Goal: Task Accomplishment & Management: Use online tool/utility

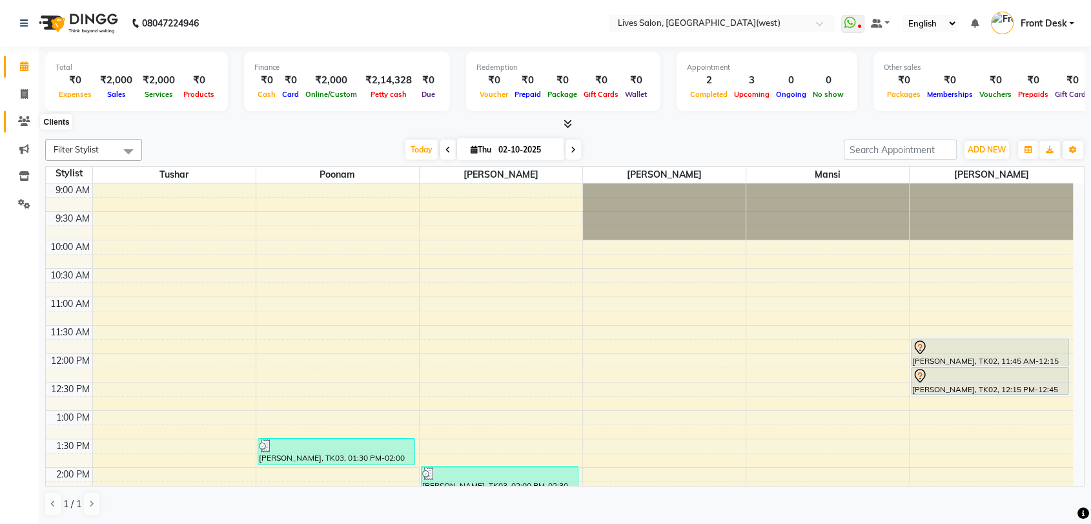
drag, startPoint x: 0, startPoint y: 0, endPoint x: 22, endPoint y: 128, distance: 129.7
click at [22, 128] on span at bounding box center [24, 121] width 23 height 15
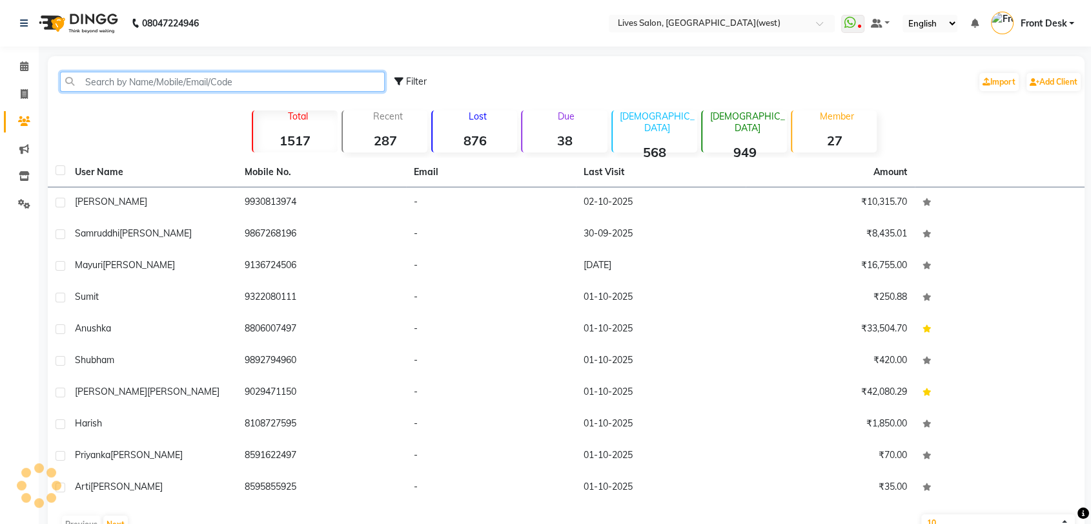
click at [93, 79] on input "text" at bounding box center [222, 82] width 325 height 20
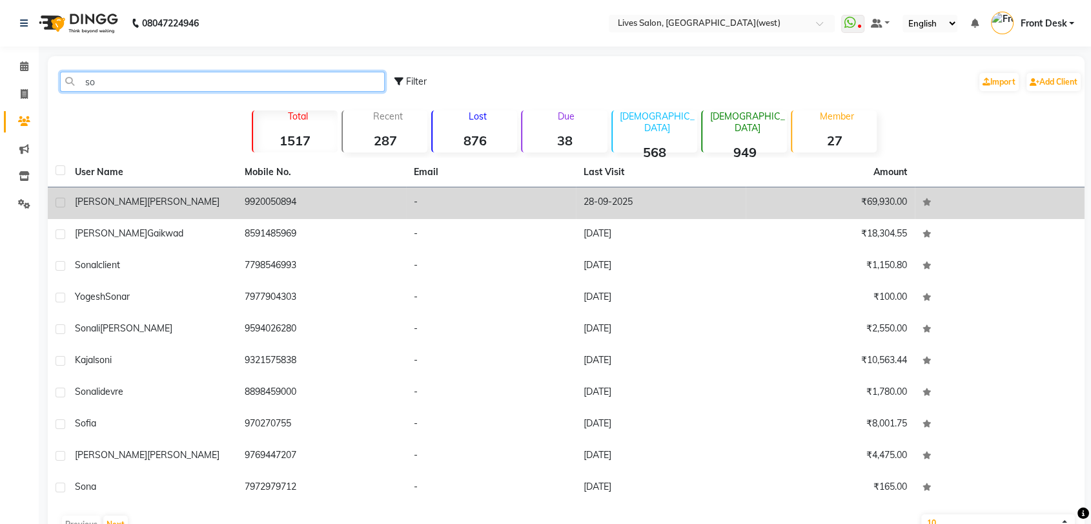
type input "so"
click at [181, 199] on div "[PERSON_NAME]" at bounding box center [152, 202] width 154 height 14
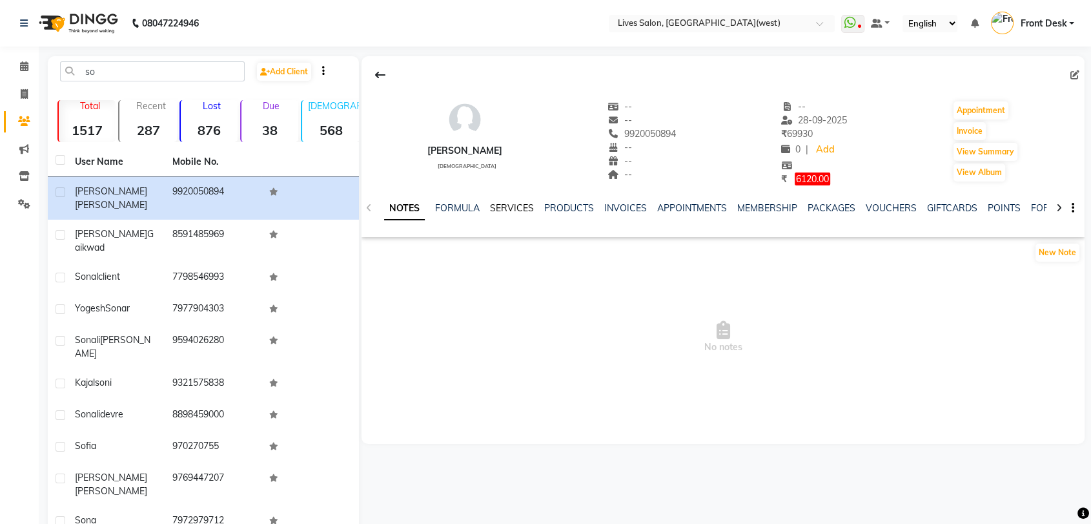
click at [525, 205] on link "SERVICES" at bounding box center [512, 208] width 44 height 12
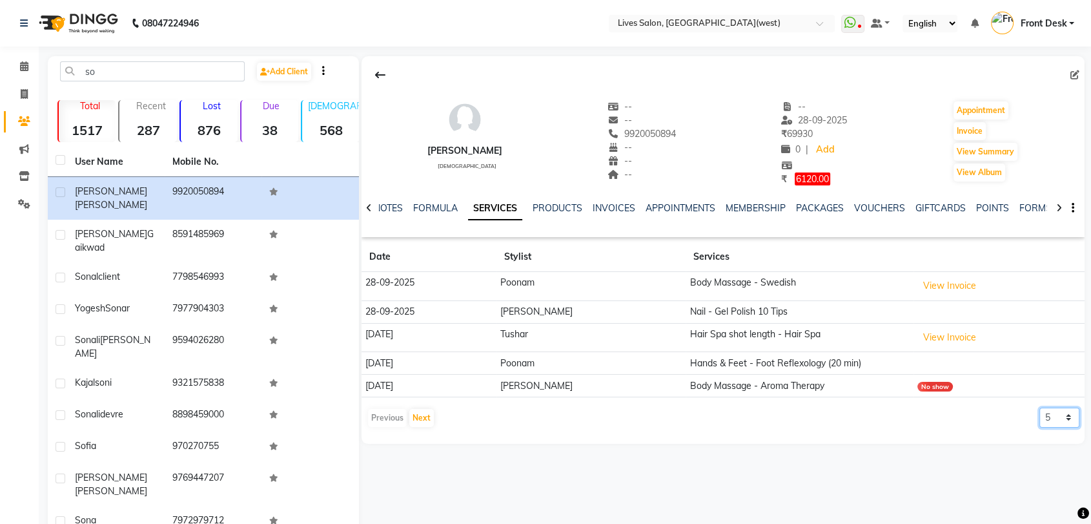
click at [1059, 412] on select "5 10 50 100 500" at bounding box center [1060, 417] width 40 height 20
select select "50"
click at [1040, 407] on select "5 10 50 100 500" at bounding box center [1060, 417] width 40 height 20
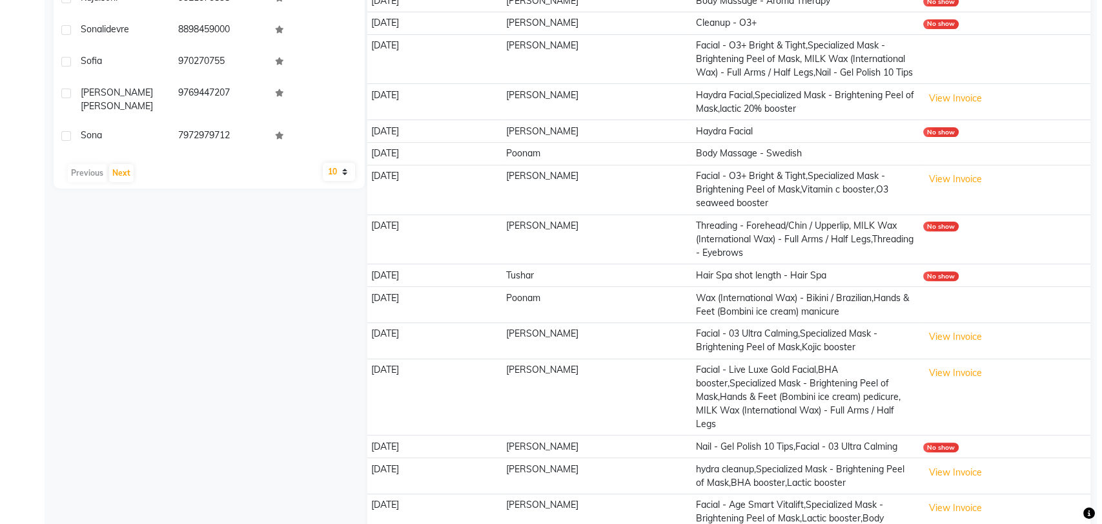
scroll to position [574, 0]
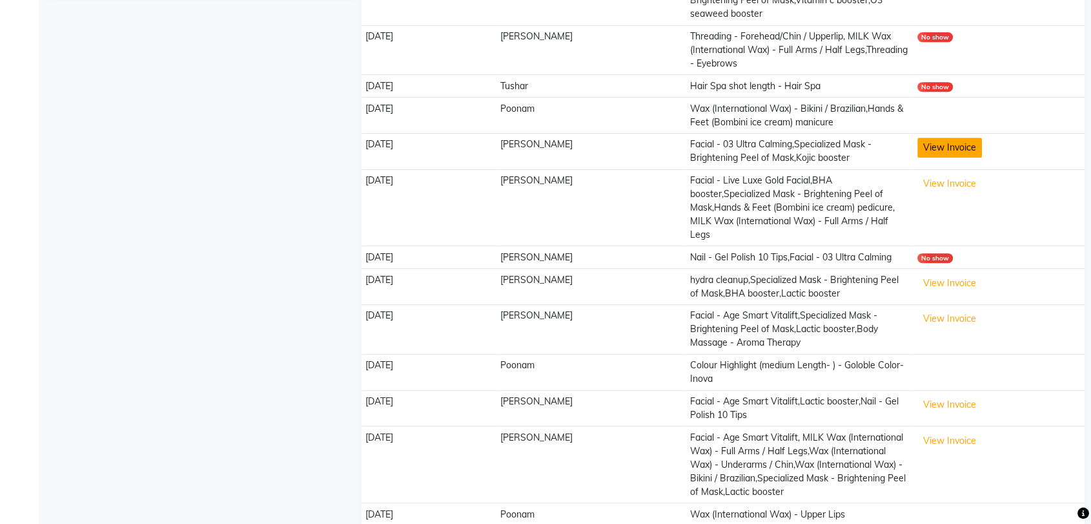
click at [940, 158] on button "View Invoice" at bounding box center [949, 148] width 65 height 20
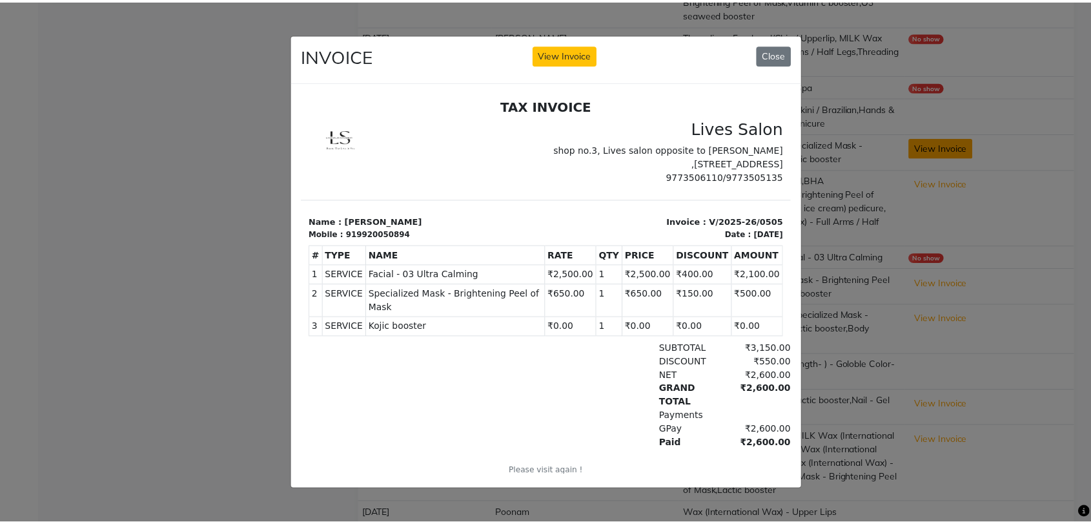
scroll to position [0, 0]
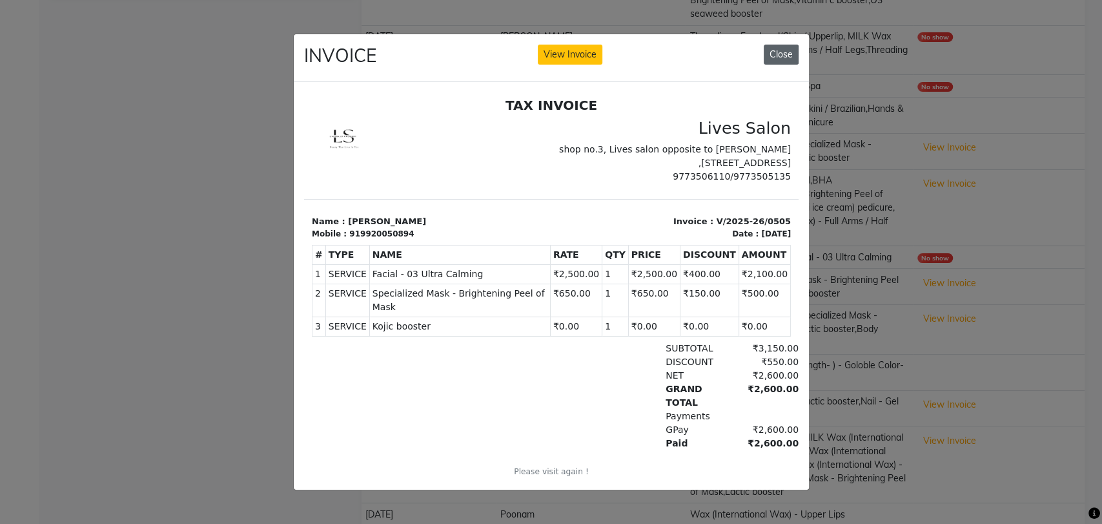
click at [792, 51] on button "Close" at bounding box center [781, 55] width 35 height 20
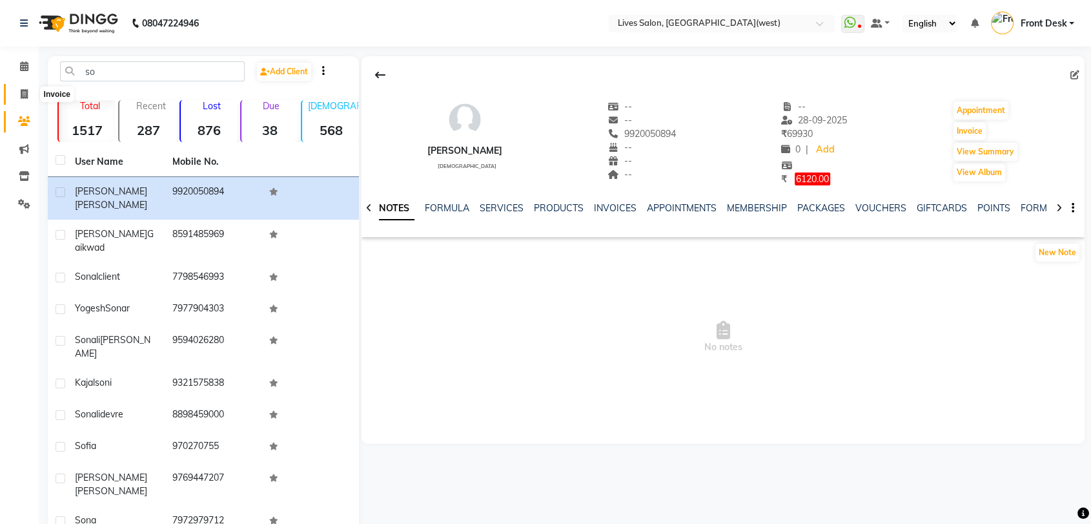
click at [19, 90] on span at bounding box center [24, 94] width 23 height 15
select select "service"
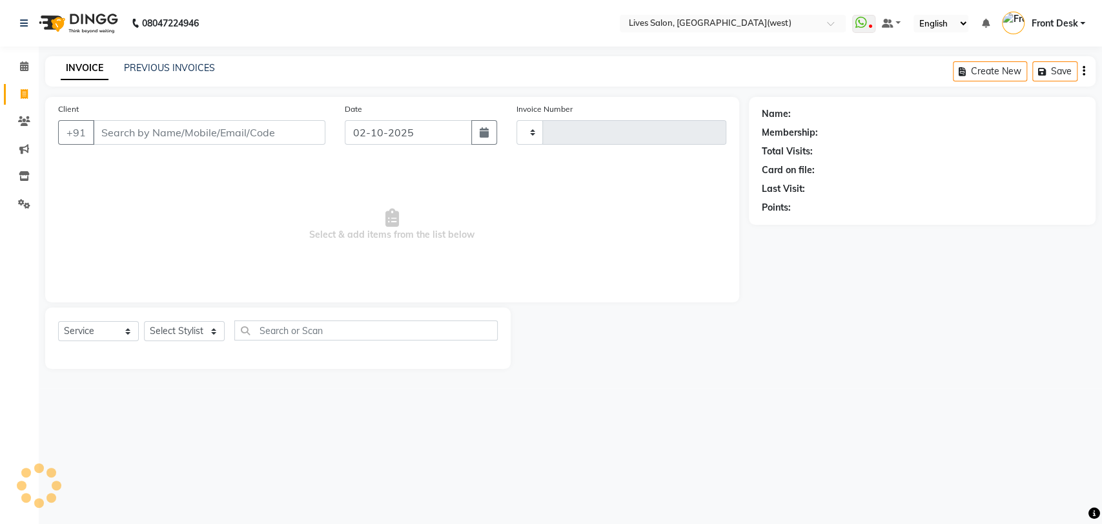
type input "1197"
select select "4342"
